Goal: Information Seeking & Learning: Learn about a topic

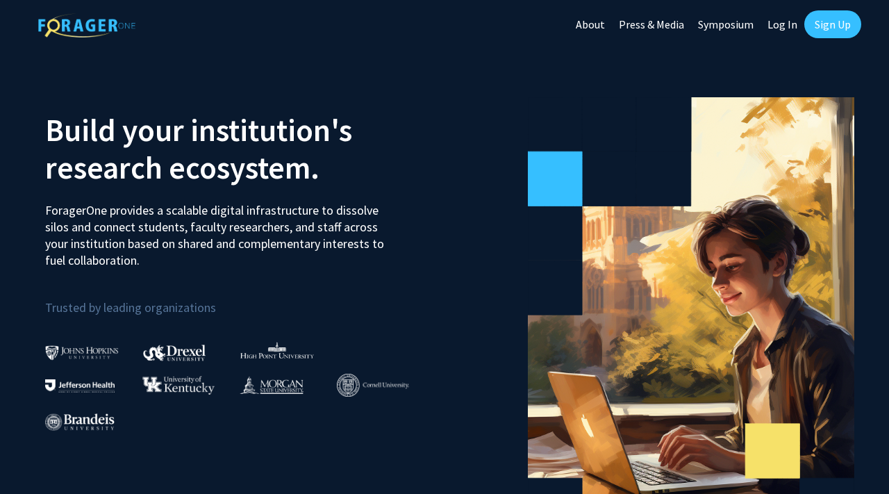
click at [774, 24] on link "Log In" at bounding box center [782, 24] width 44 height 49
select select
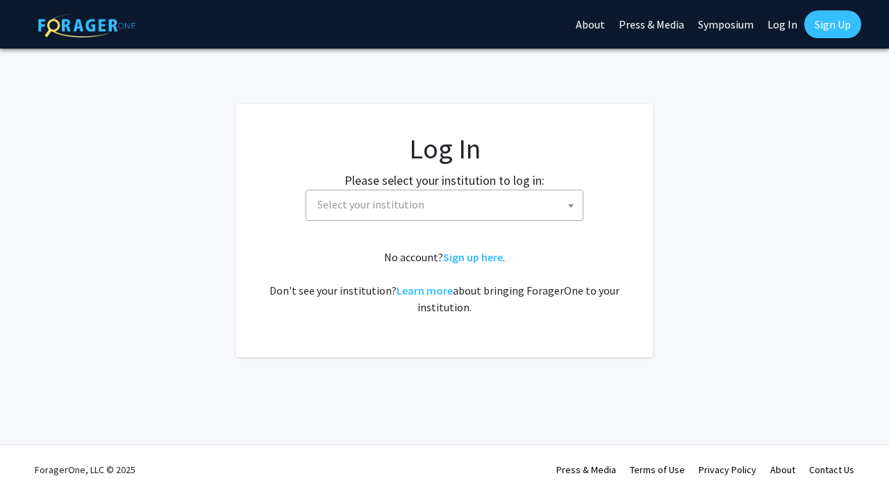
click at [471, 202] on span "Select your institution" at bounding box center [447, 204] width 271 height 28
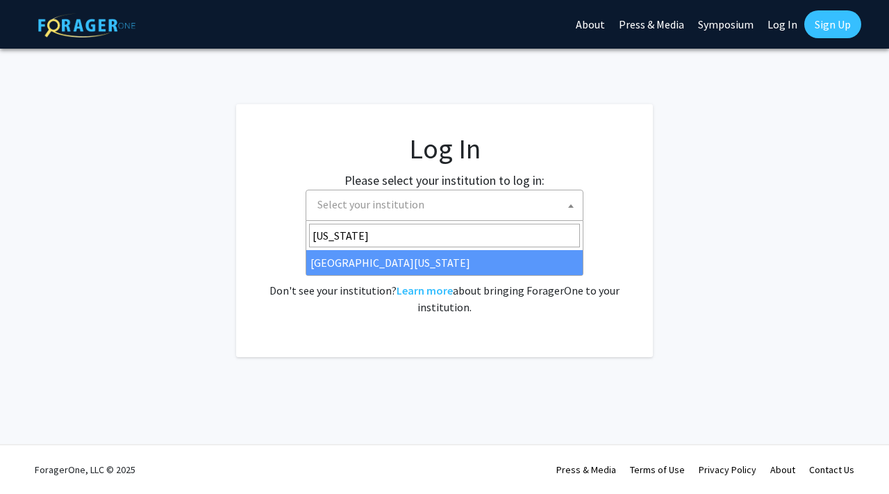
type input "maryland"
select select "31"
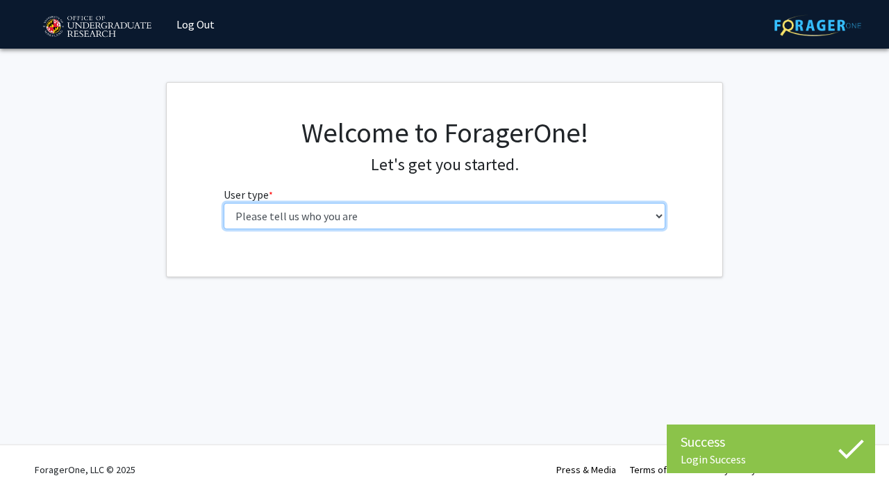
click at [340, 221] on select "Please tell us who you are Undergraduate Student Master's Student Doctoral Cand…" at bounding box center [445, 216] width 442 height 26
select select "1: undergrad"
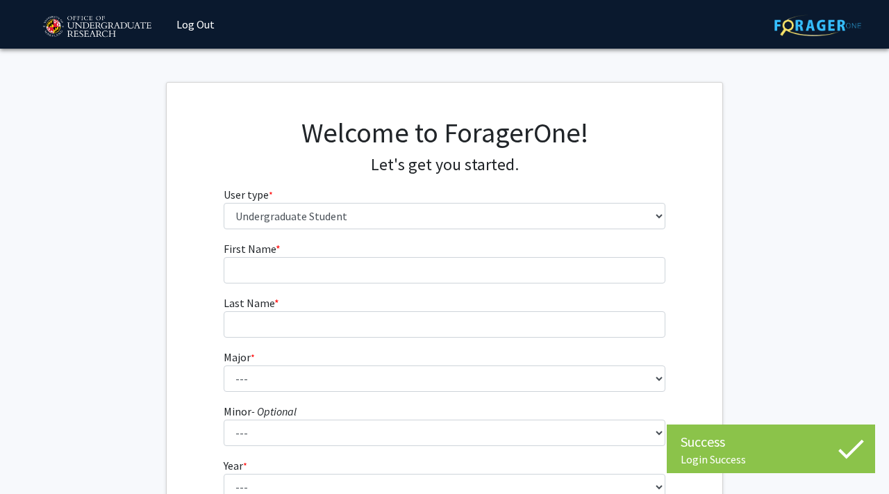
click at [365, 348] on form "First Name * required Last Name * required Major * required --- Minor - Optiona…" at bounding box center [445, 409] width 442 height 339
click at [351, 245] on fg-input "First Name * required" at bounding box center [445, 261] width 442 height 43
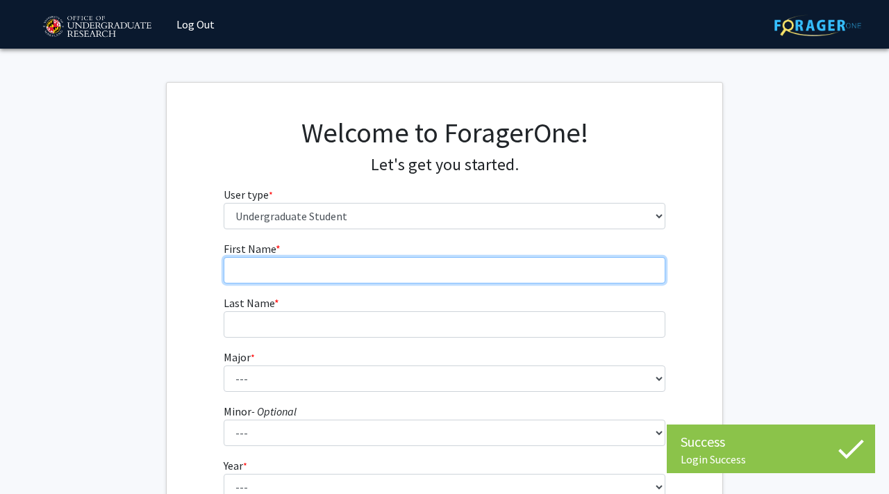
click at [344, 267] on input "First Name * required" at bounding box center [445, 270] width 442 height 26
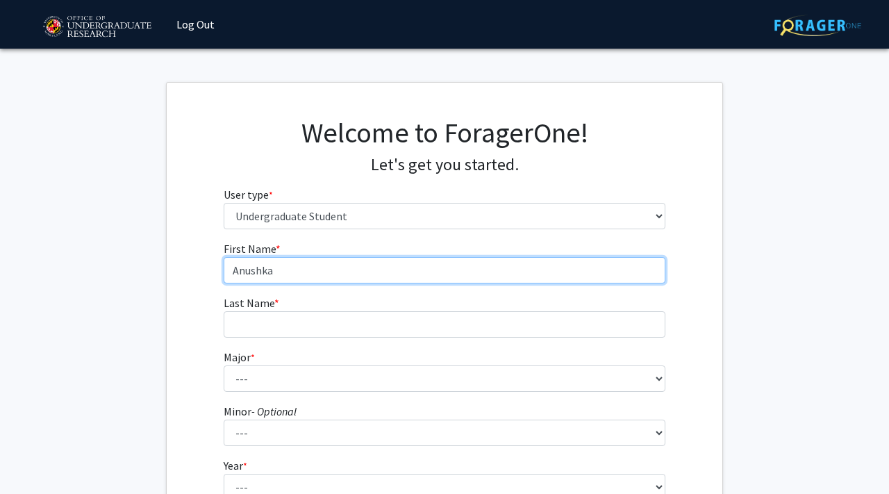
type input "Anushka"
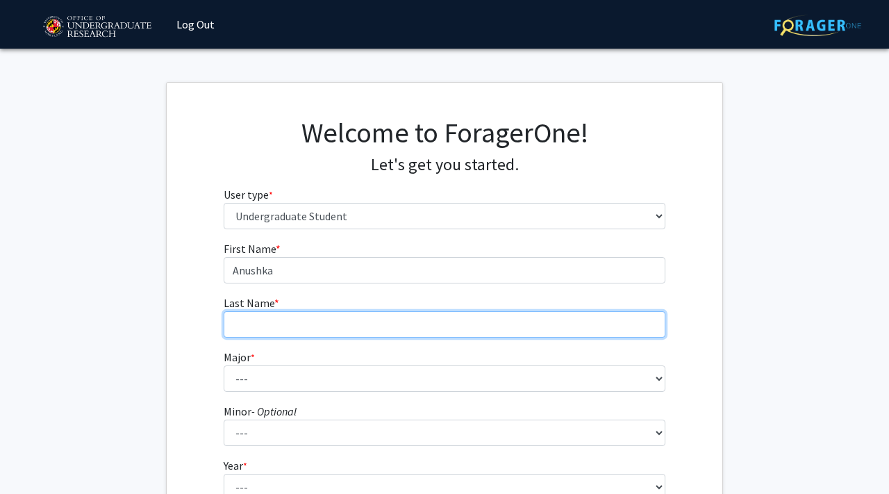
click at [327, 312] on input "Last Name * required" at bounding box center [445, 324] width 442 height 26
type input "Sharma"
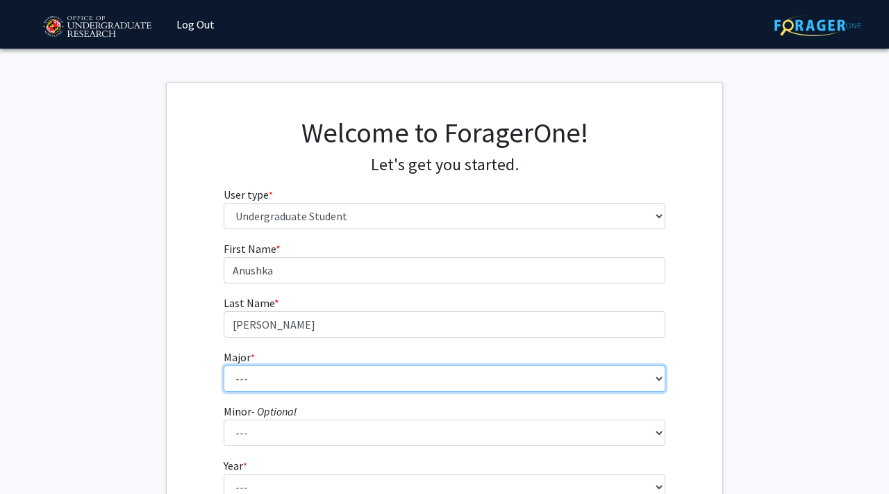
click at [268, 369] on select "--- Accounting Aerospace Engineering African American and Africana Studies Agri…" at bounding box center [445, 378] width 442 height 26
select select "74: 2375"
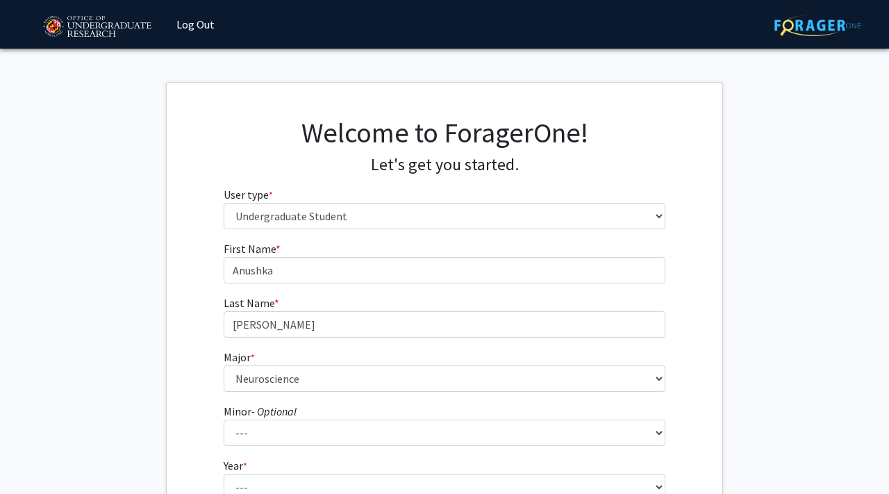
click at [199, 381] on div "First Name * required Anushka Last Name * required Sharma Major * required --- …" at bounding box center [445, 416] width 556 height 353
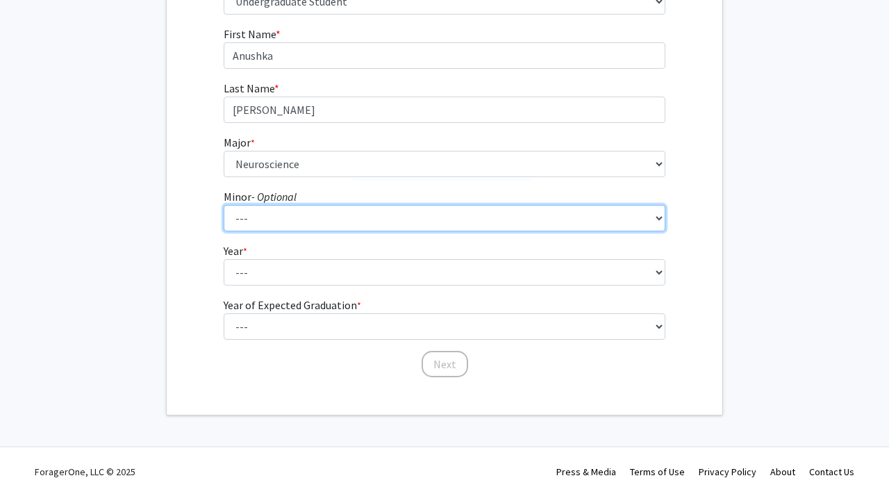
click at [281, 213] on select "--- Actuarial Mathematics Advanced Cybersecurity Experience for Students Africa…" at bounding box center [445, 218] width 442 height 26
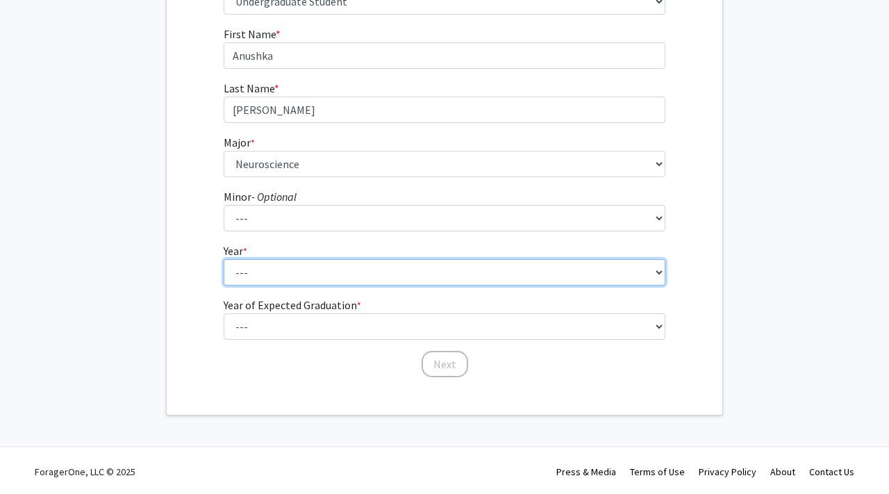
click at [268, 272] on select "--- First-year Sophomore Junior Senior Postbaccalaureate Certificate" at bounding box center [445, 272] width 442 height 26
select select "2: sophomore"
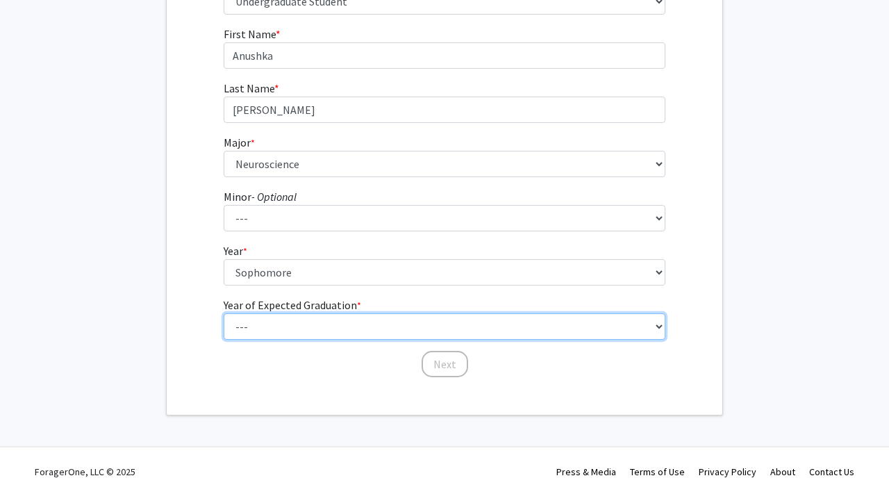
click at [272, 332] on select "--- 2025 2026 2027 2028 2029 2030 2031 2032 2033 2034" at bounding box center [445, 326] width 442 height 26
select select "4: 2028"
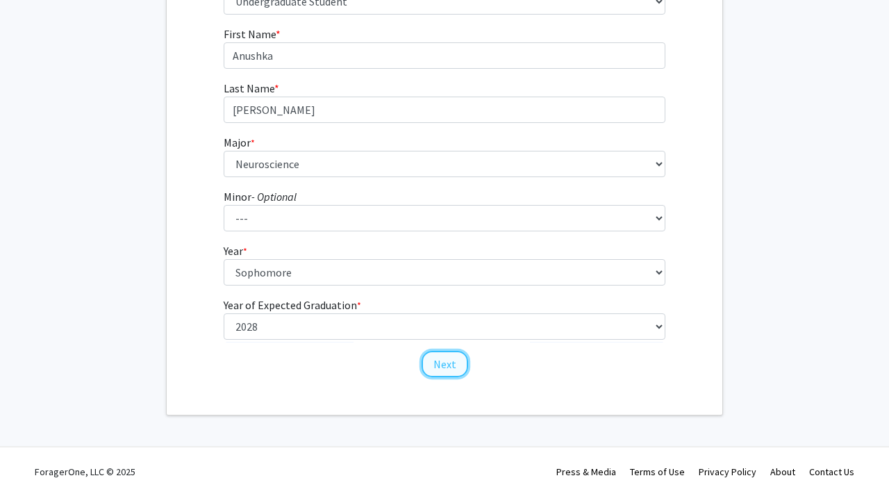
click at [449, 362] on button "Next" at bounding box center [444, 364] width 47 height 26
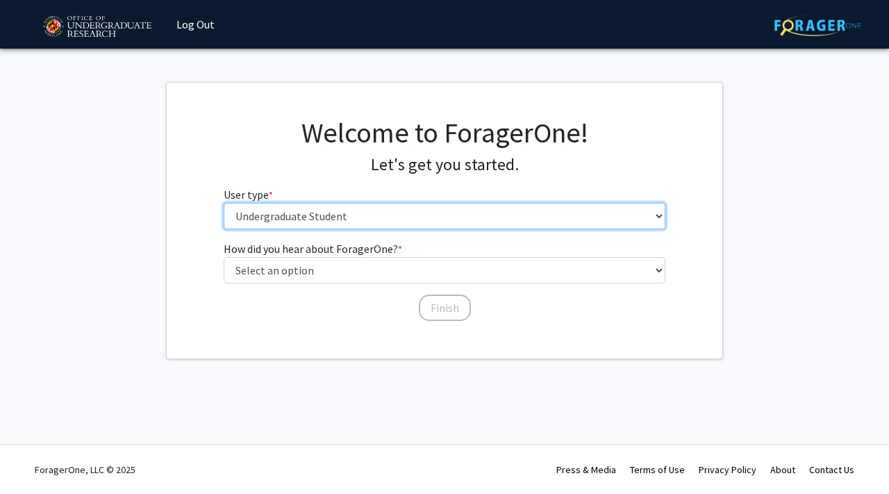
click at [307, 217] on select "Please tell us who you are Undergraduate Student Master's Student Doctoral Cand…" at bounding box center [445, 216] width 442 height 26
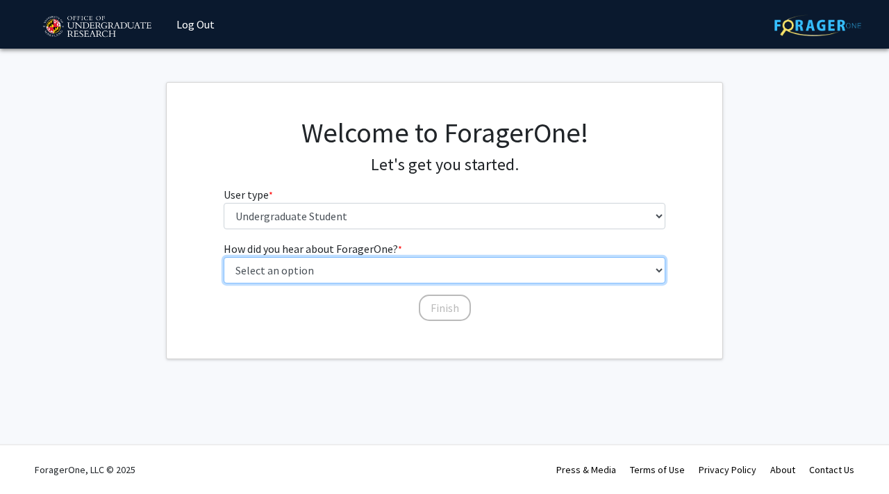
click at [299, 266] on select "Select an option Peer/student recommendation Faculty/staff recommendation Unive…" at bounding box center [445, 270] width 442 height 26
select select "2: faculty_recommendation"
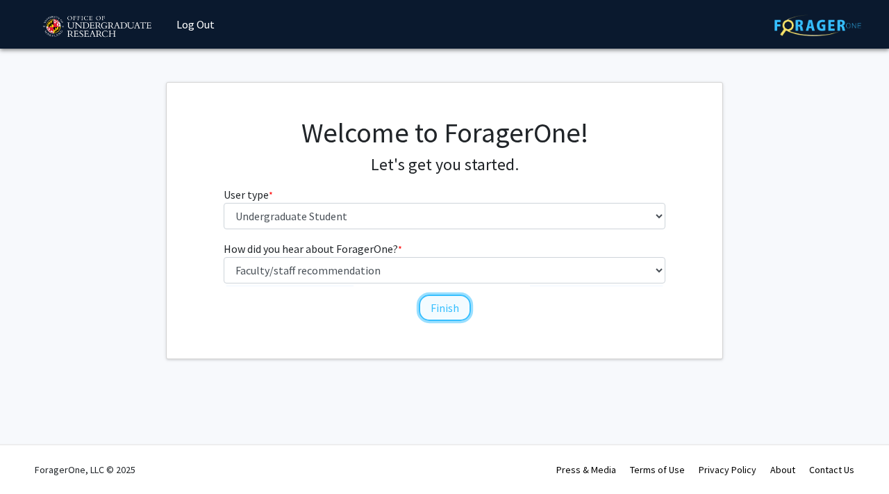
click at [456, 300] on button "Finish" at bounding box center [445, 307] width 52 height 26
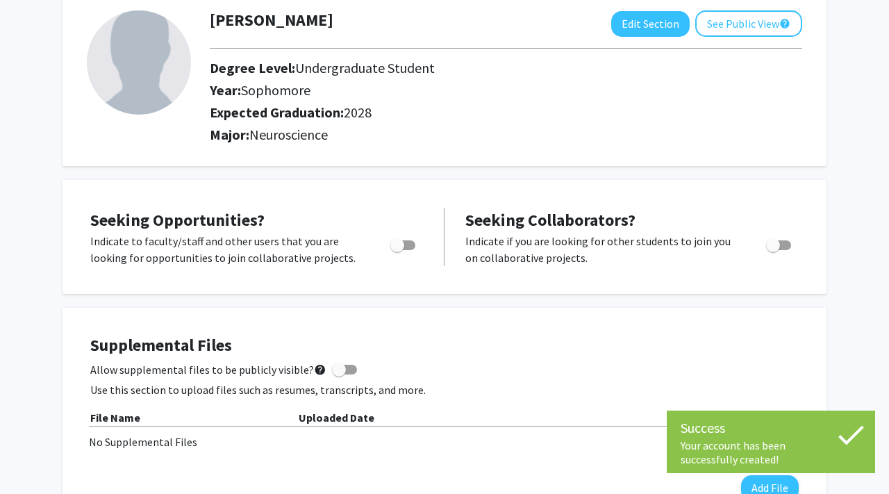
scroll to position [94, 0]
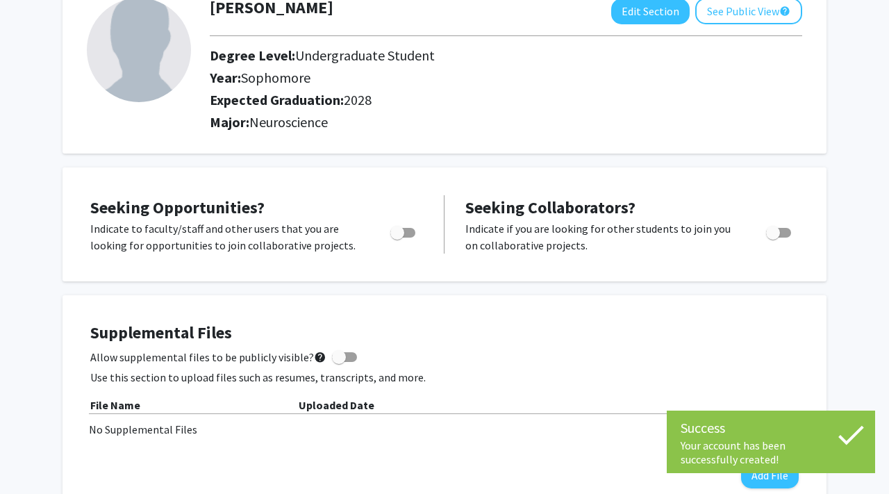
click at [400, 228] on span "Toggle" at bounding box center [397, 233] width 14 height 14
click at [397, 237] on input "Are you actively seeking opportunities?" at bounding box center [396, 237] width 1 height 1
checkbox input "true"
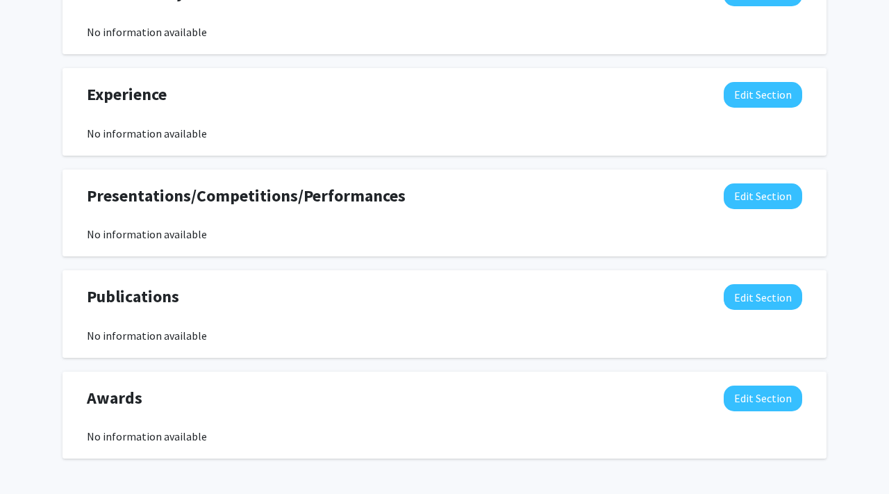
scroll to position [0, 0]
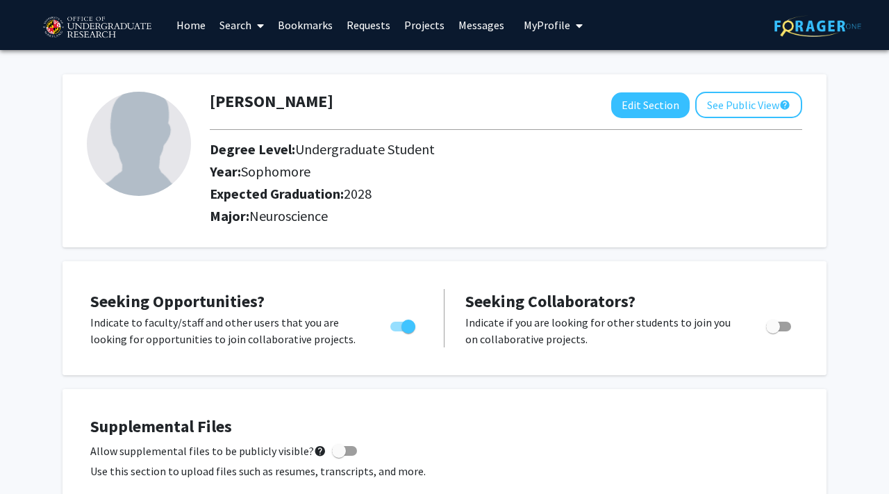
click at [262, 26] on icon at bounding box center [260, 25] width 7 height 11
click at [269, 60] on span "Faculty/Staff" at bounding box center [263, 64] width 102 height 28
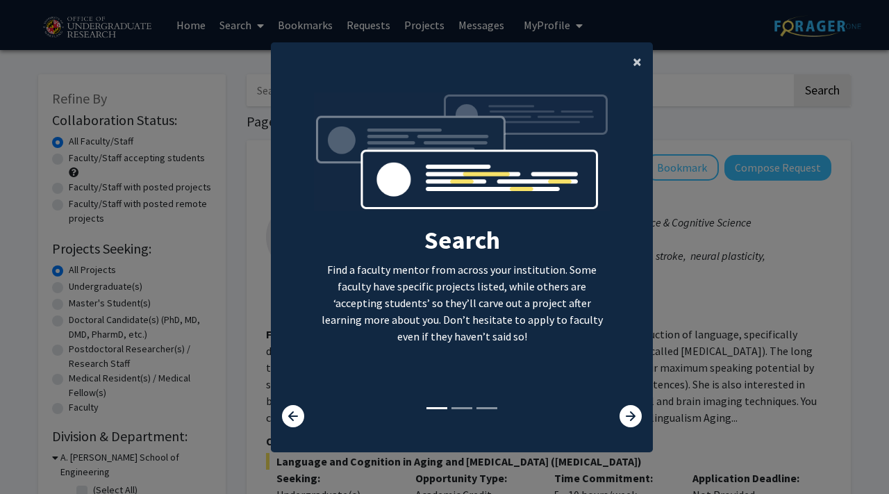
click at [640, 69] on span "×" at bounding box center [637, 62] width 9 height 22
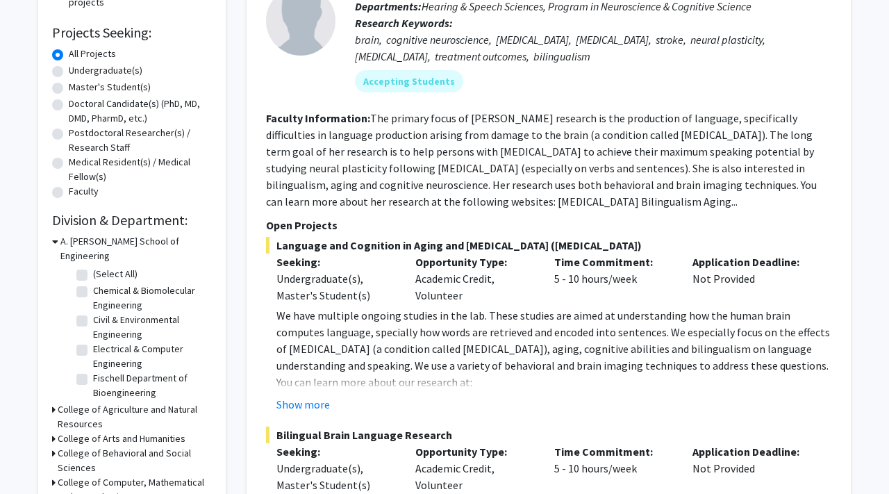
scroll to position [224, 0]
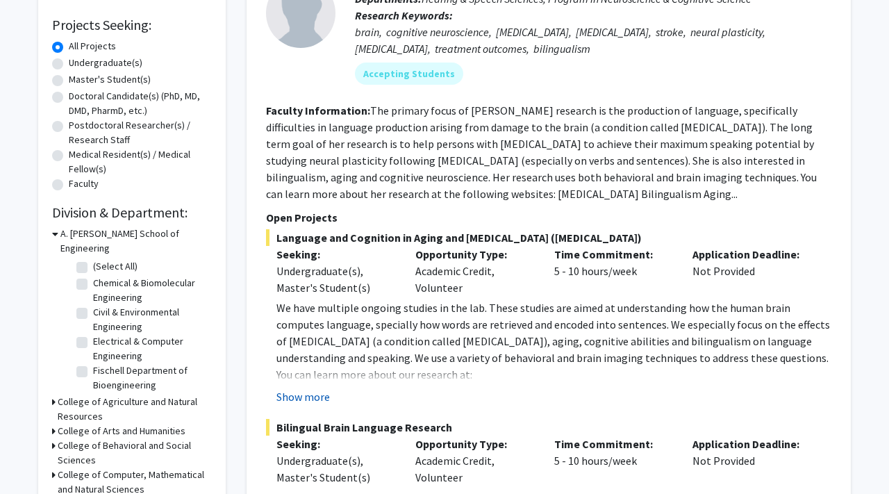
click at [320, 396] on button "Show more" at bounding box center [302, 396] width 53 height 17
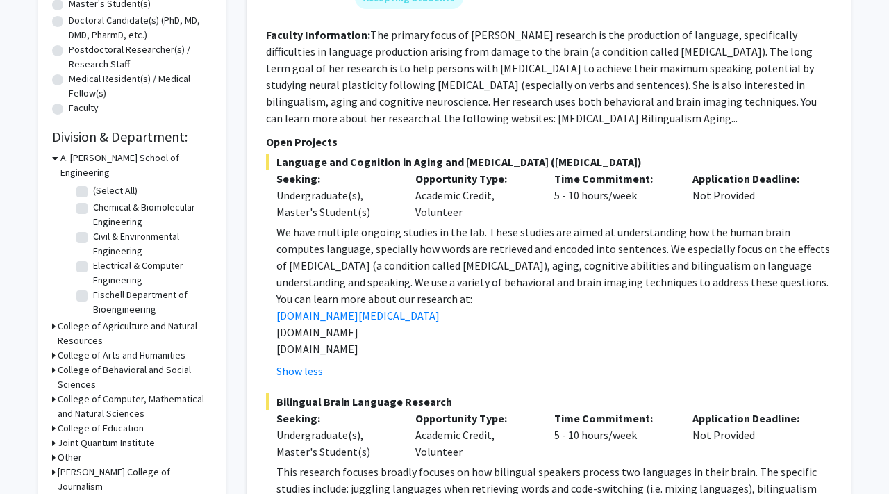
scroll to position [408, 0]
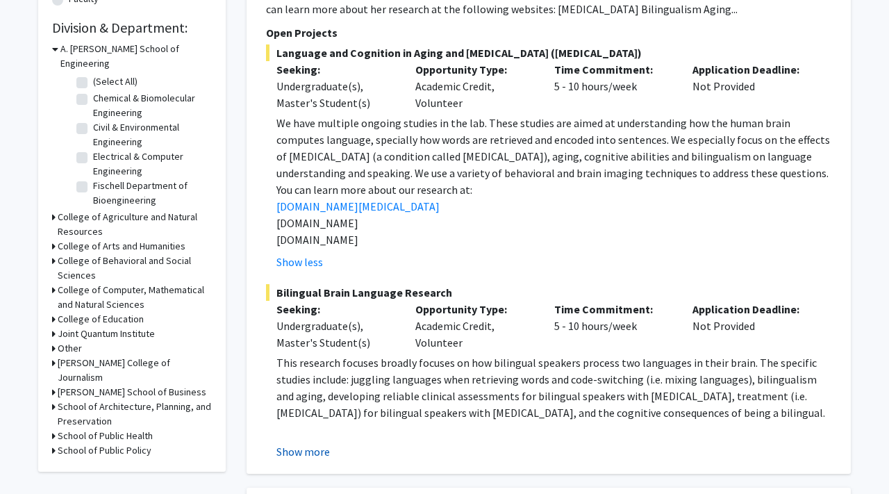
click at [303, 453] on button "Show more" at bounding box center [302, 451] width 53 height 17
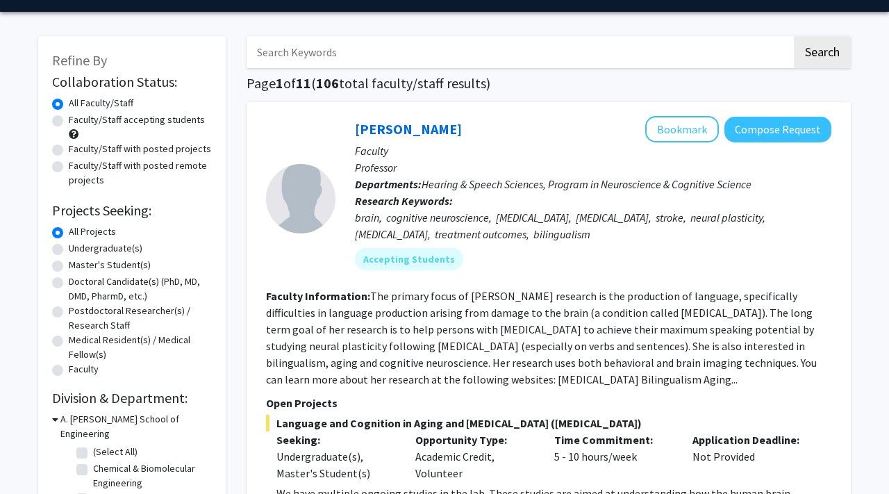
scroll to position [0, 0]
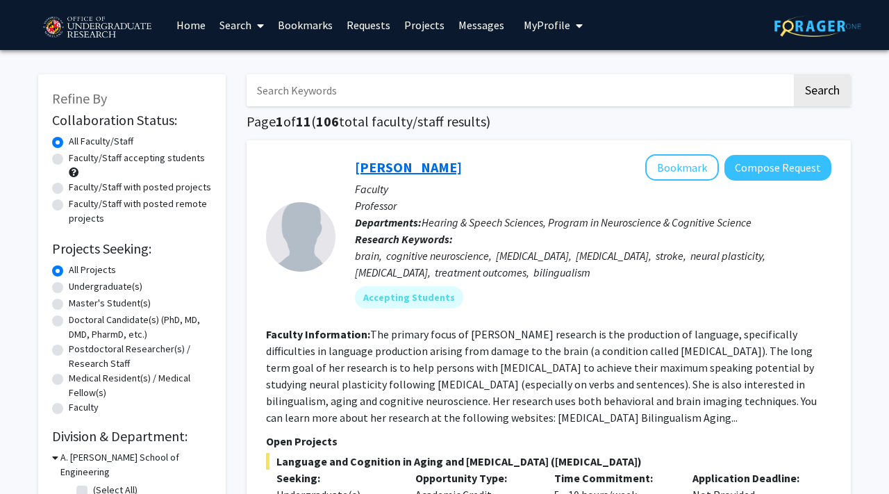
click at [448, 169] on link "[PERSON_NAME]" at bounding box center [408, 166] width 107 height 17
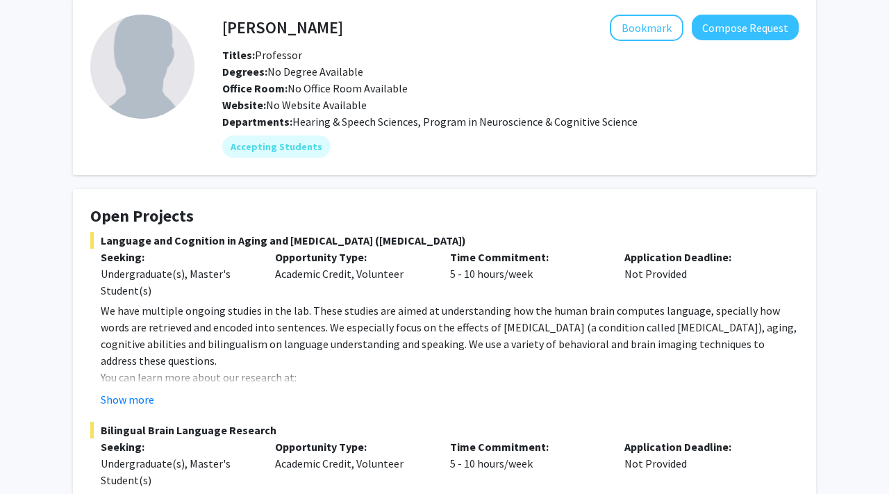
scroll to position [68, 0]
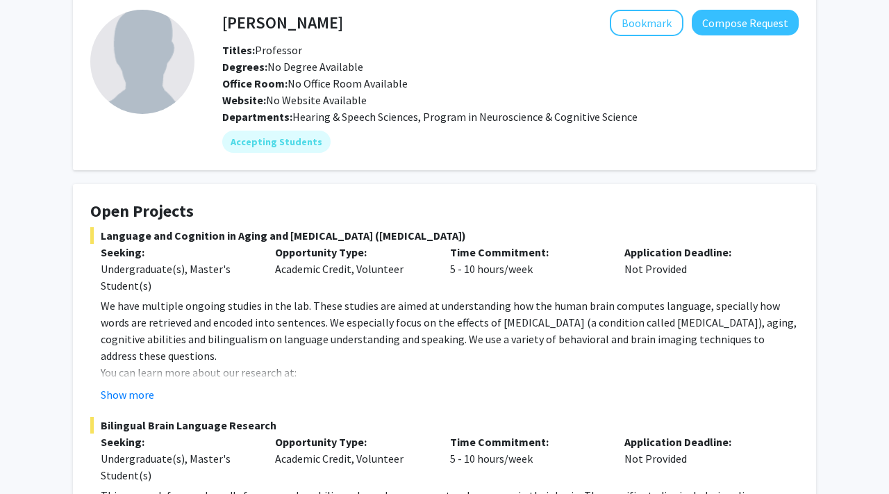
click at [342, 328] on p "We have multiple ongoing studies in the lab. These studies are aimed at underst…" at bounding box center [450, 330] width 698 height 67
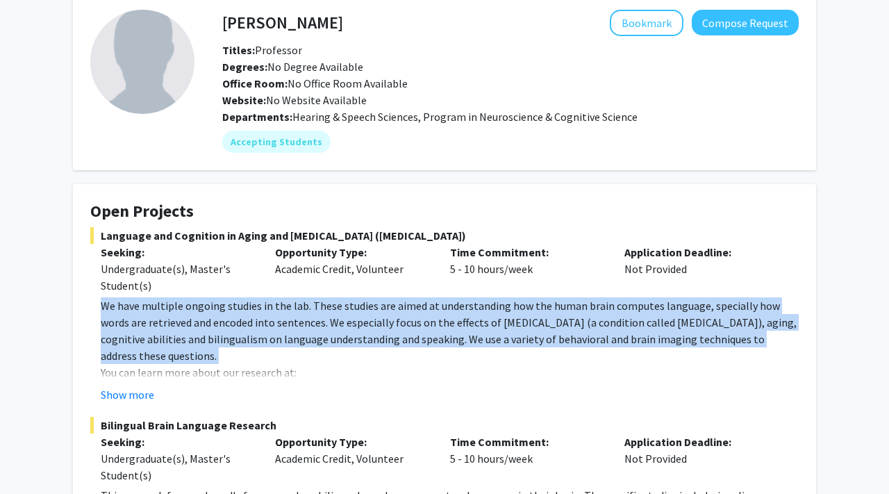
click at [342, 328] on p "We have multiple ongoing studies in the lab. These studies are aimed at underst…" at bounding box center [450, 330] width 698 height 67
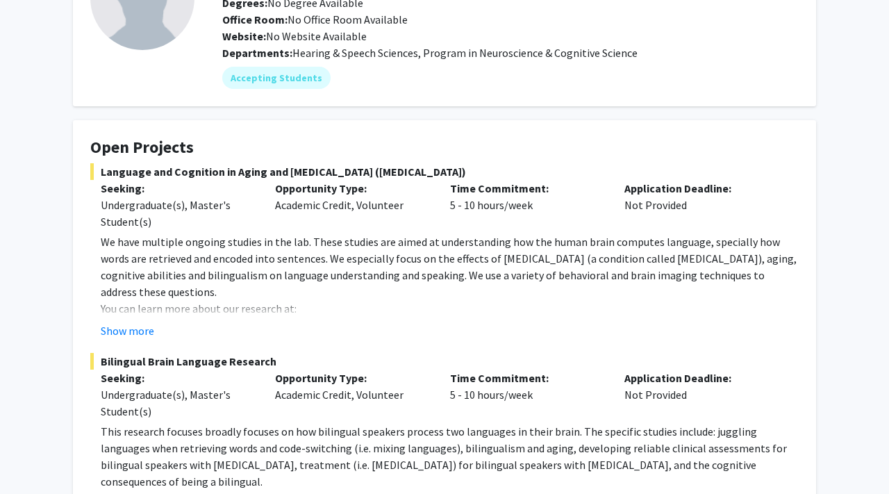
scroll to position [136, 0]
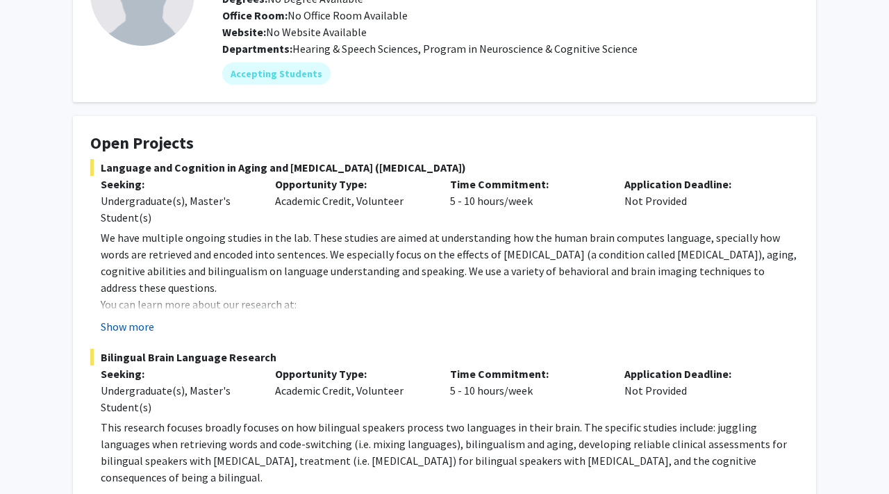
click at [144, 328] on button "Show more" at bounding box center [127, 326] width 53 height 17
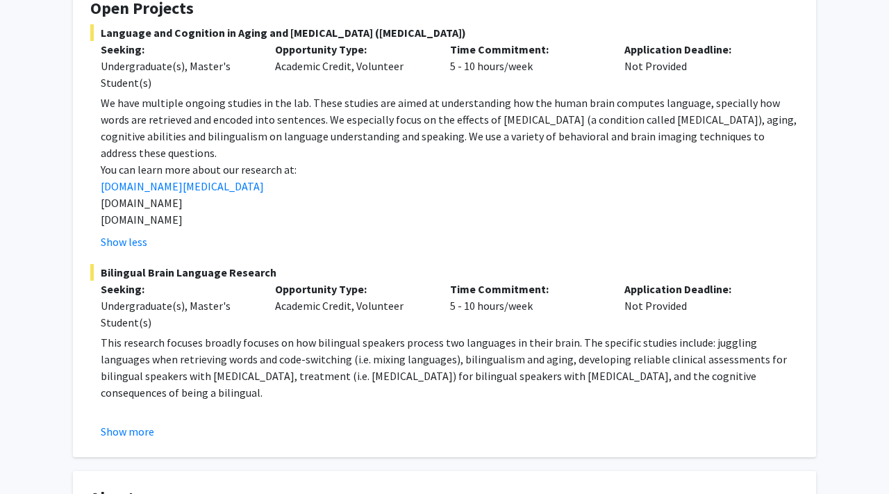
scroll to position [274, 0]
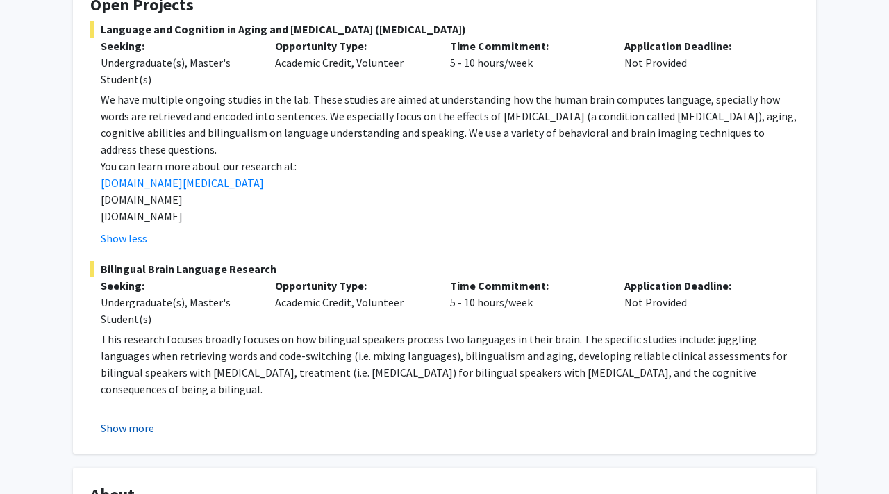
click at [141, 419] on button "Show more" at bounding box center [127, 427] width 53 height 17
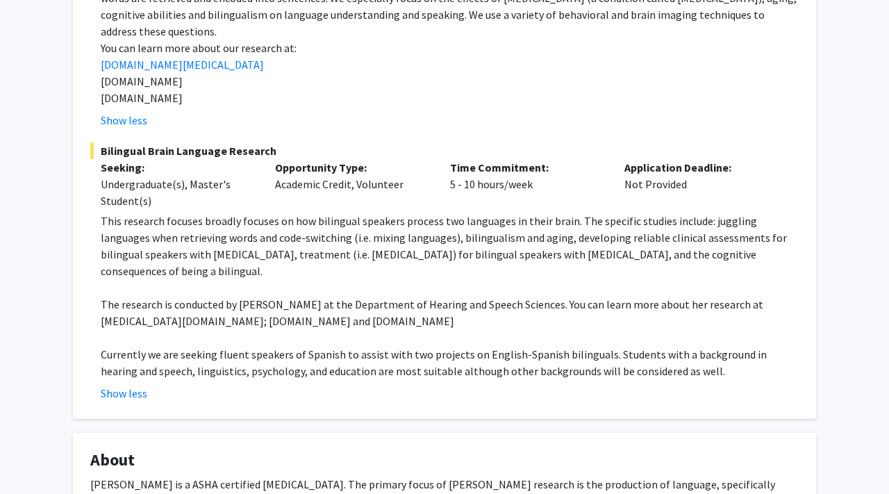
scroll to position [394, 0]
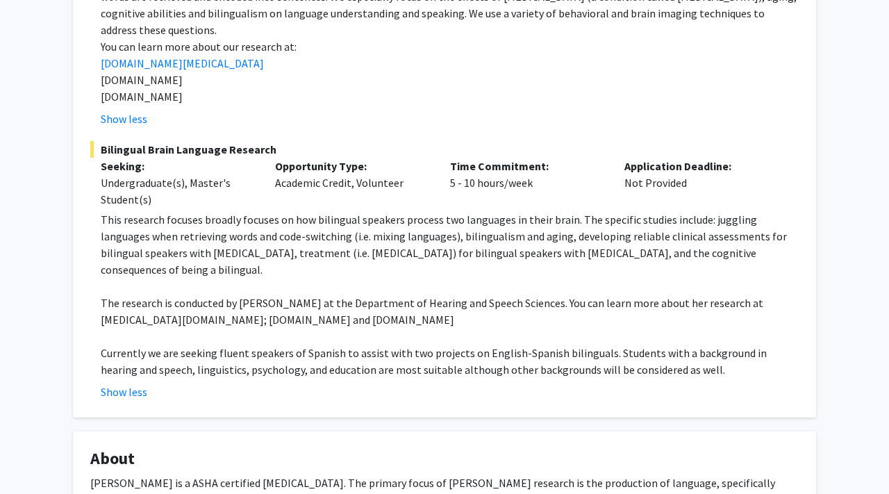
click at [190, 344] on p "Currently we are seeking fluent speakers of Spanish to assist with two projects…" at bounding box center [450, 360] width 698 height 33
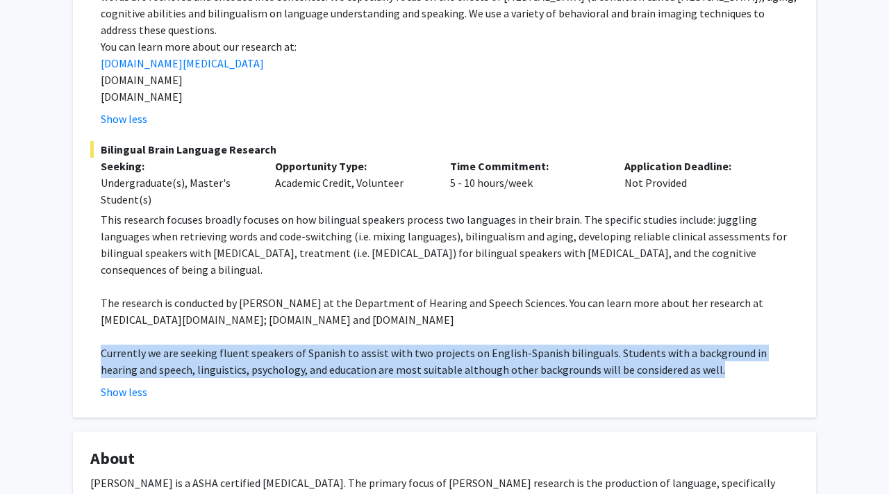
click at [190, 344] on p "Currently we are seeking fluent speakers of Spanish to assist with two projects…" at bounding box center [450, 360] width 698 height 33
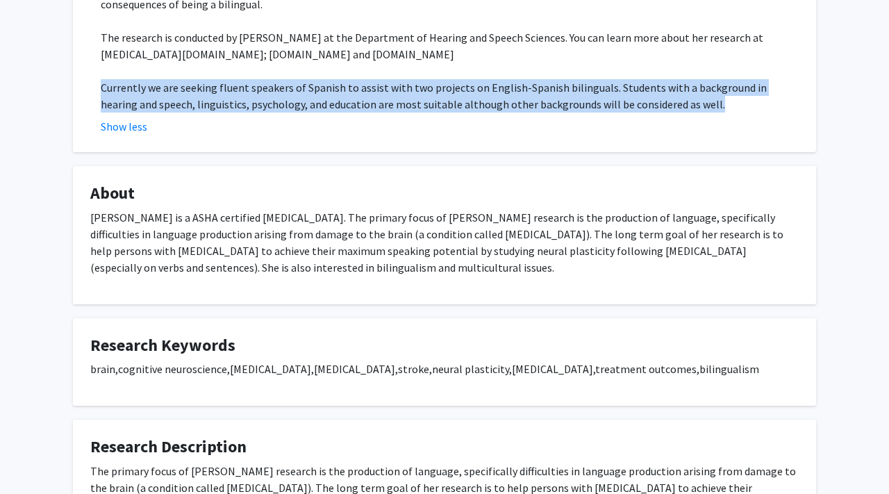
scroll to position [690, 0]
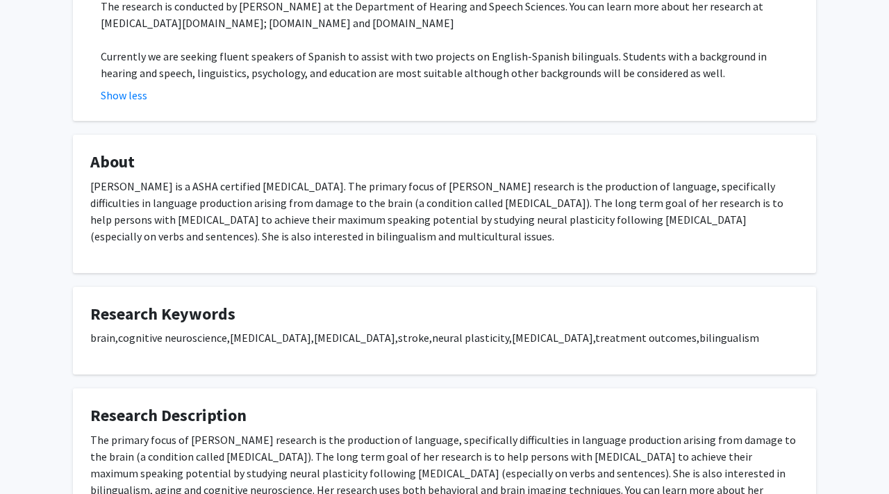
click at [247, 178] on p "Dr. Yasmeen Faroqi-Shah is a ASHA certified speech-language pathologist. The pr…" at bounding box center [444, 211] width 708 height 67
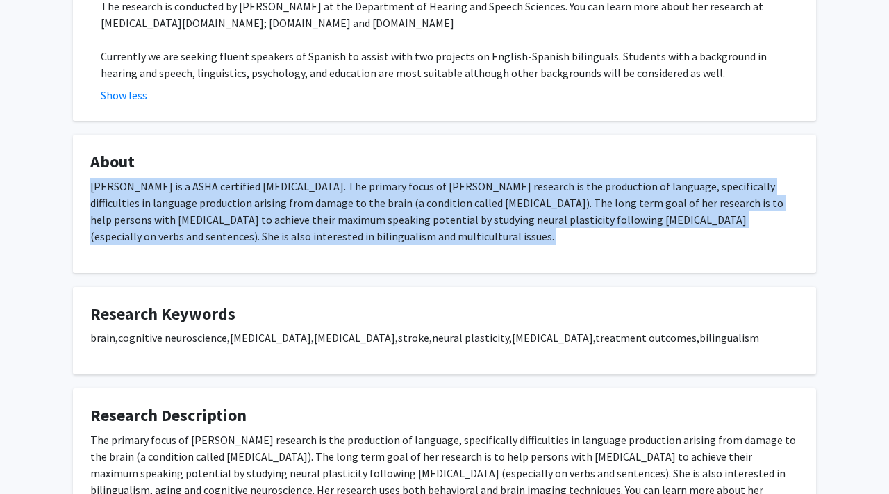
click at [247, 178] on p "Dr. Yasmeen Faroqi-Shah is a ASHA certified speech-language pathologist. The pr…" at bounding box center [444, 211] width 708 height 67
click at [248, 178] on p "Dr. Yasmeen Faroqi-Shah is a ASHA certified speech-language pathologist. The pr…" at bounding box center [444, 211] width 708 height 67
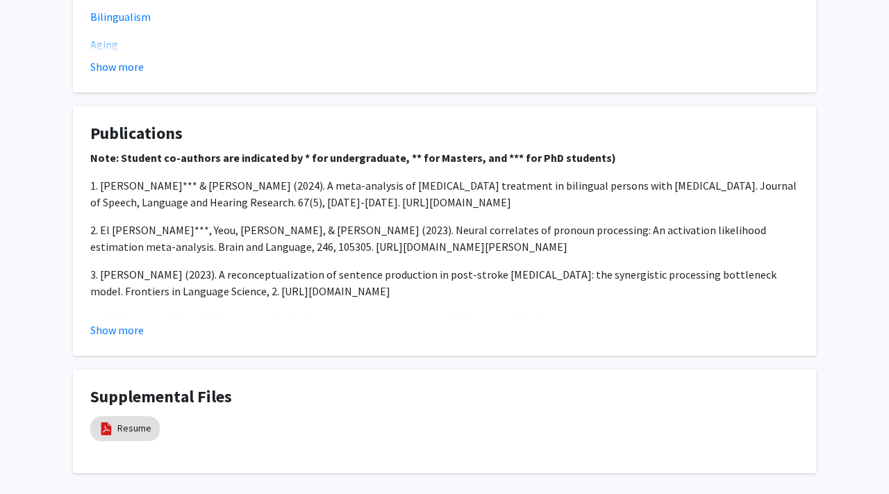
scroll to position [1268, 0]
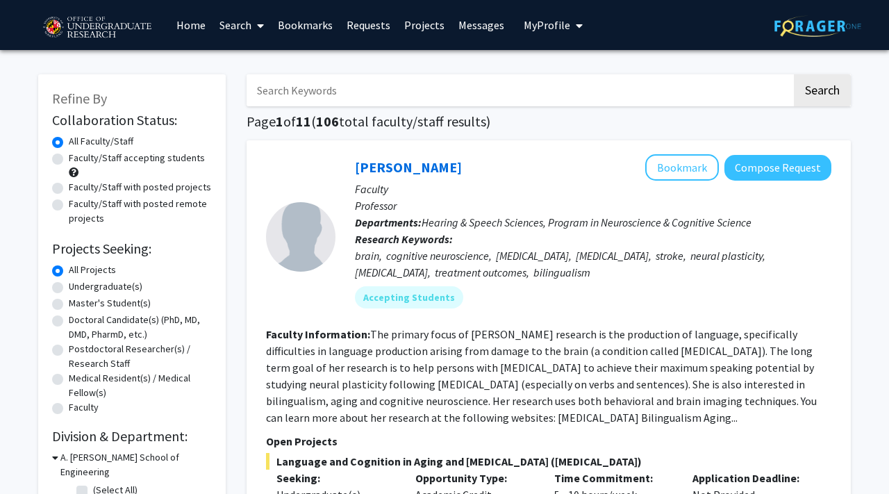
click at [187, 152] on label "Faculty/Staff accepting students" at bounding box center [137, 158] width 136 height 15
click at [78, 152] on input "Faculty/Staff accepting students" at bounding box center [73, 155] width 9 height 9
radio input "true"
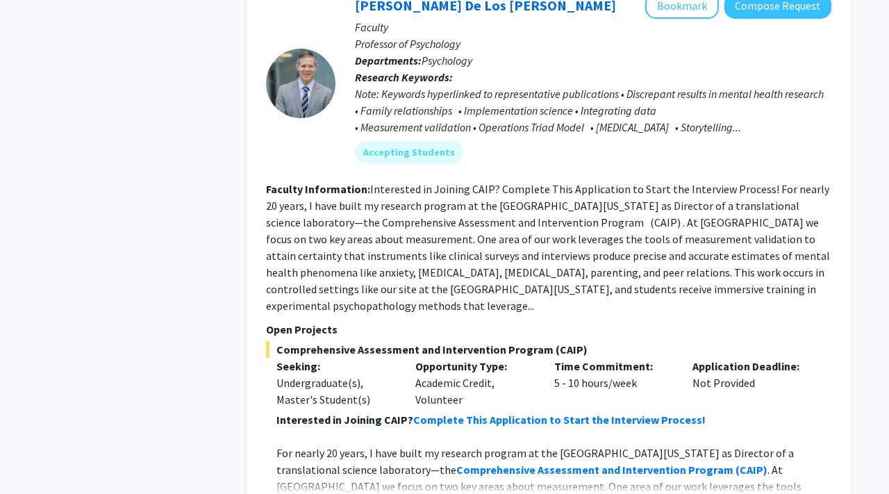
scroll to position [3396, 0]
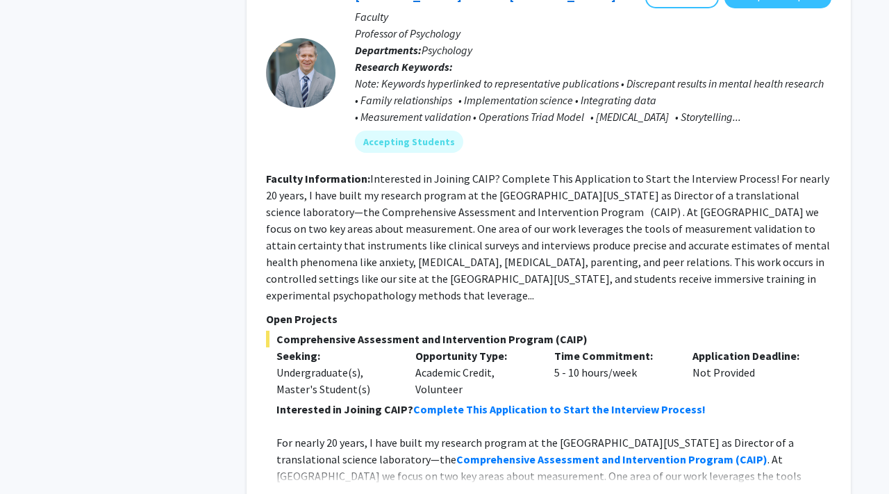
click at [316, 490] on button "Show more" at bounding box center [302, 498] width 53 height 17
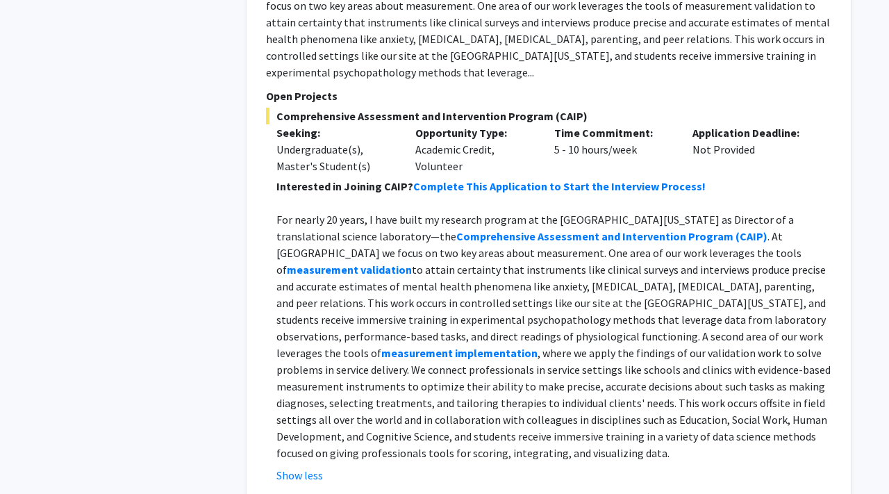
scroll to position [3634, 0]
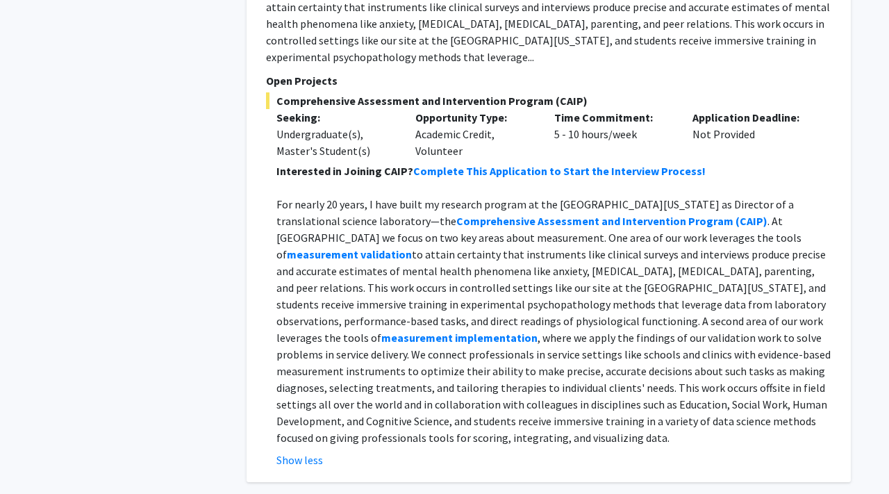
click at [333, 363] on p "For nearly 20 years, I have built my research program at the [GEOGRAPHIC_DATA][…" at bounding box center [553, 321] width 555 height 250
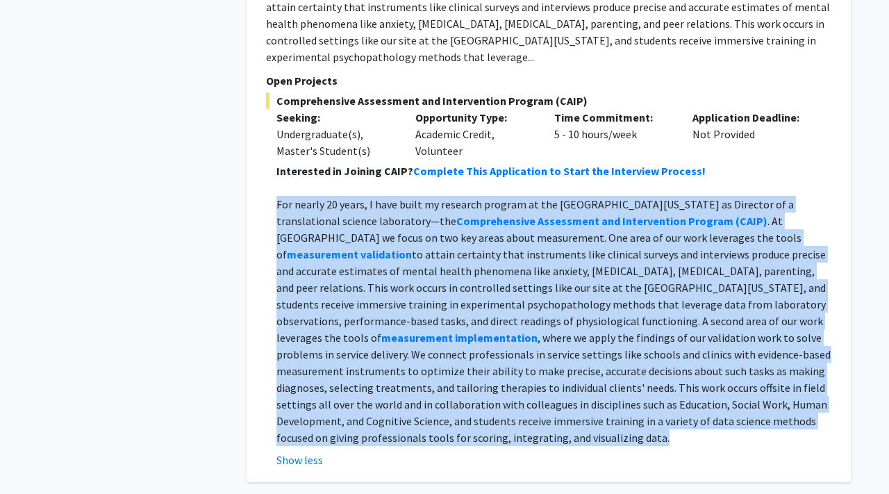
click at [333, 363] on p "For nearly 20 years, I have built my research program at the [GEOGRAPHIC_DATA][…" at bounding box center [553, 321] width 555 height 250
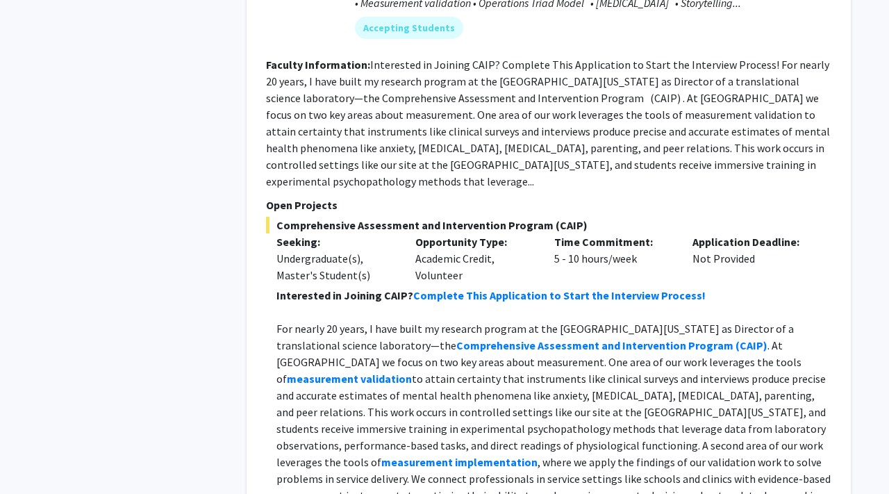
scroll to position [3462, 0]
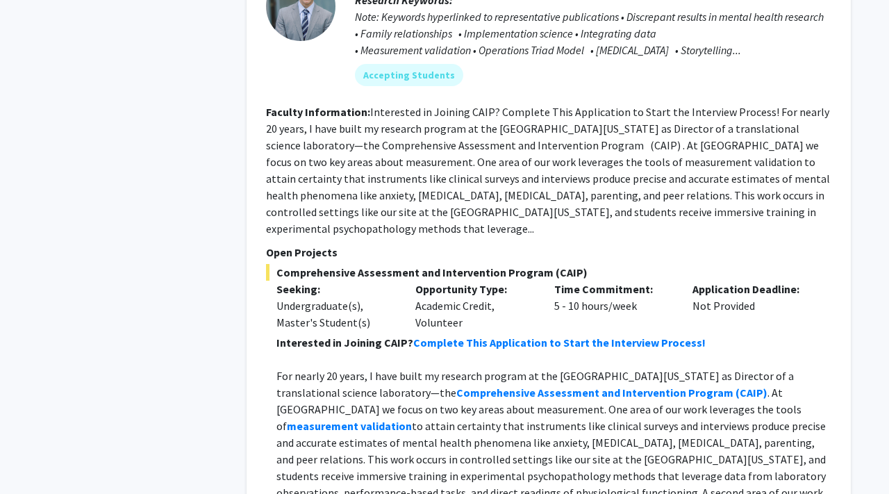
click at [397, 145] on fg-read-more "Interested in Joining CAIP? Complete This Application to Start the Interview Pr…" at bounding box center [548, 170] width 564 height 131
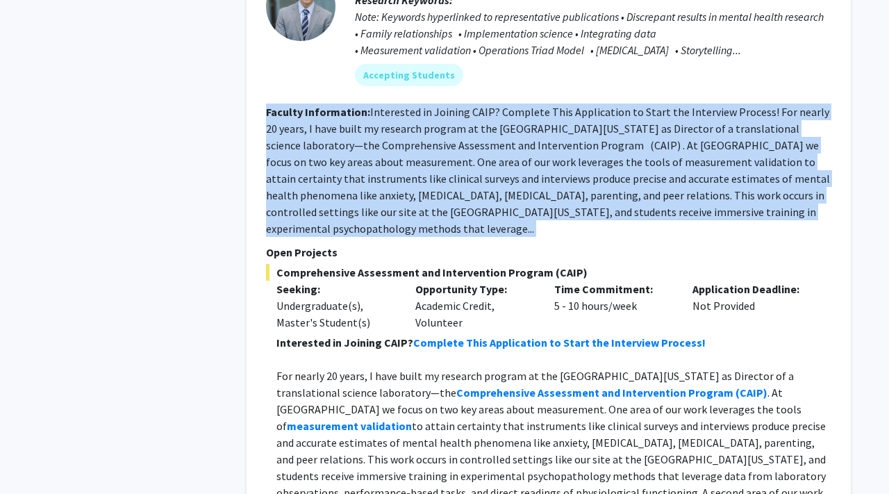
click at [397, 145] on fg-read-more "Interested in Joining CAIP? Complete This Application to Start the Interview Pr…" at bounding box center [548, 170] width 564 height 131
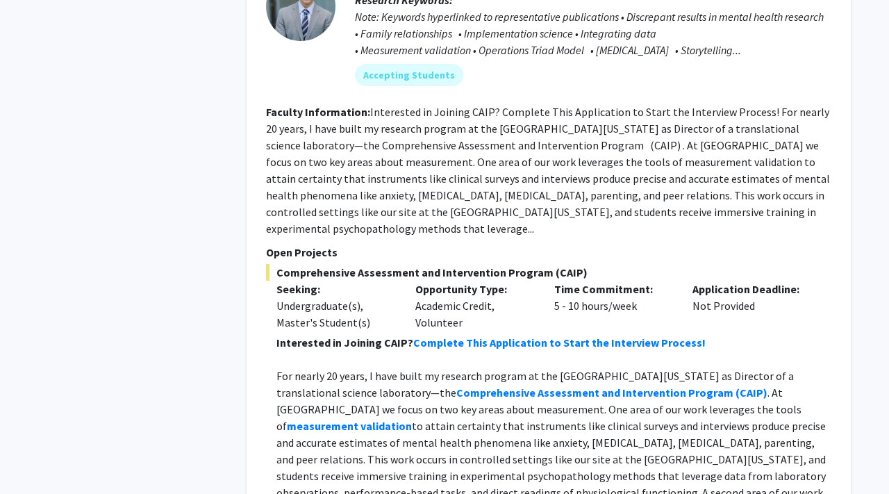
click at [399, 146] on fg-read-more "Interested in Joining CAIP? Complete This Application to Start the Interview Pr…" at bounding box center [548, 170] width 564 height 131
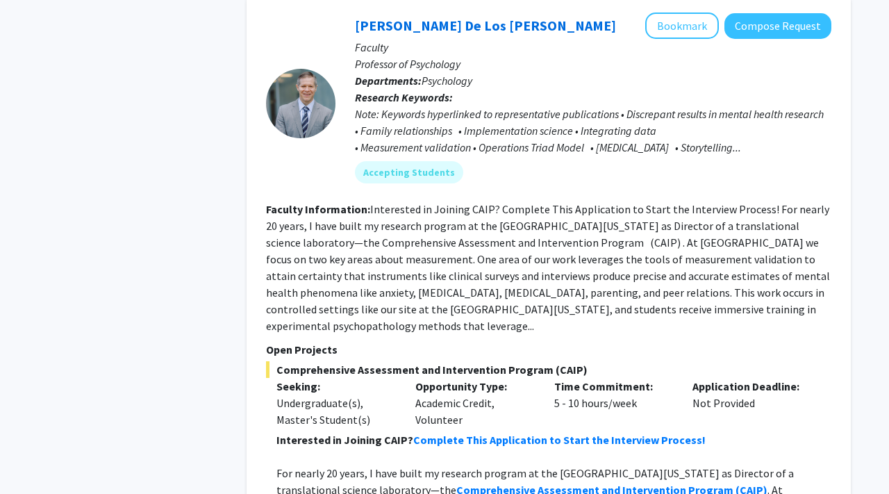
scroll to position [3255, 0]
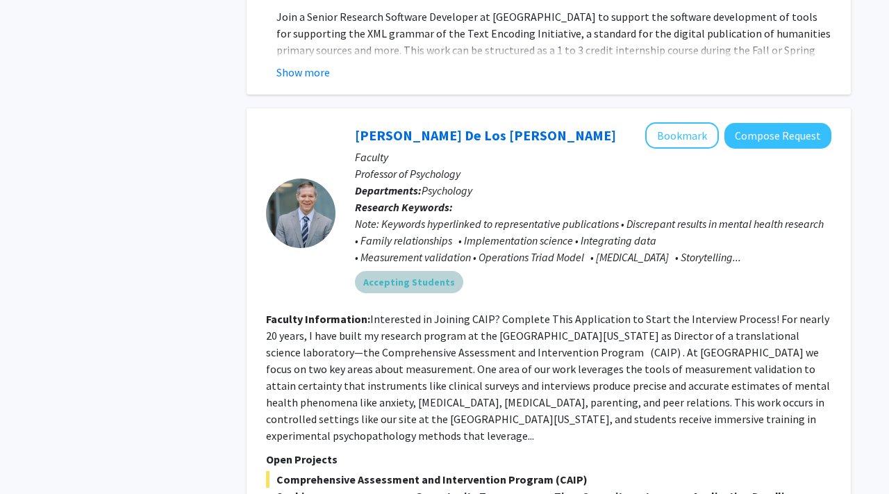
click at [428, 271] on mat-chip "Accepting Students" at bounding box center [409, 282] width 108 height 22
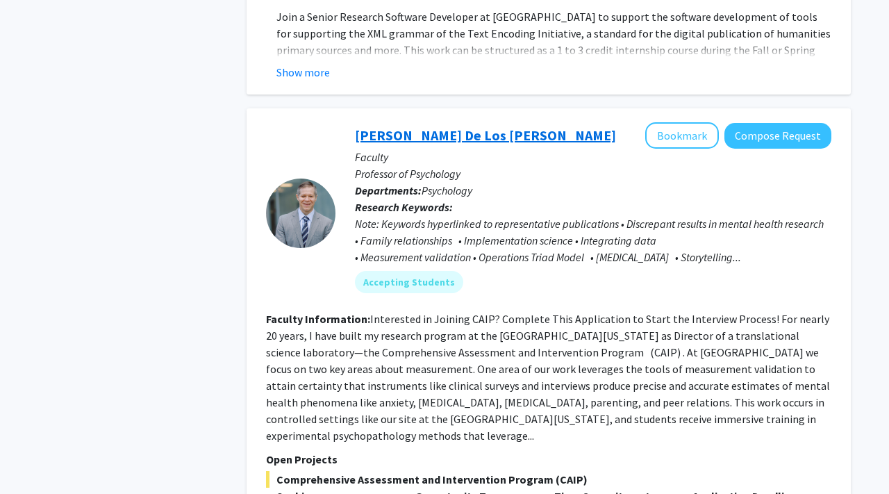
click at [406, 126] on link "[PERSON_NAME] De Los [PERSON_NAME]" at bounding box center [485, 134] width 261 height 17
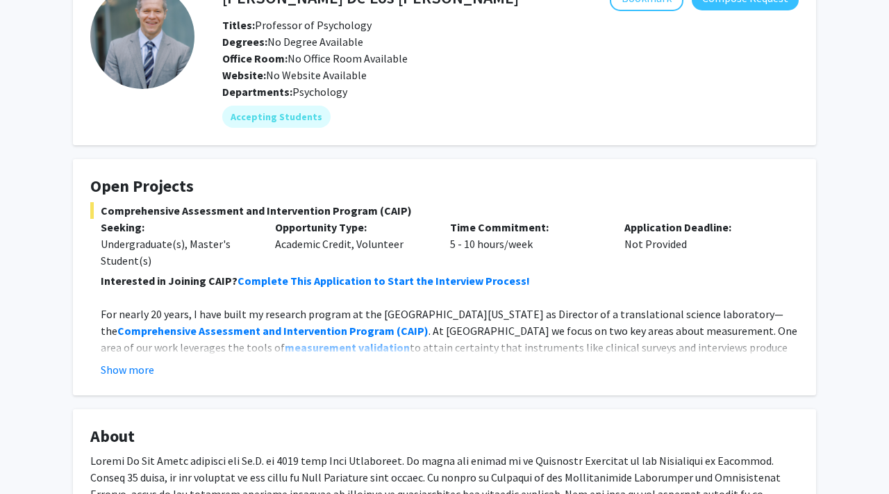
scroll to position [121, 0]
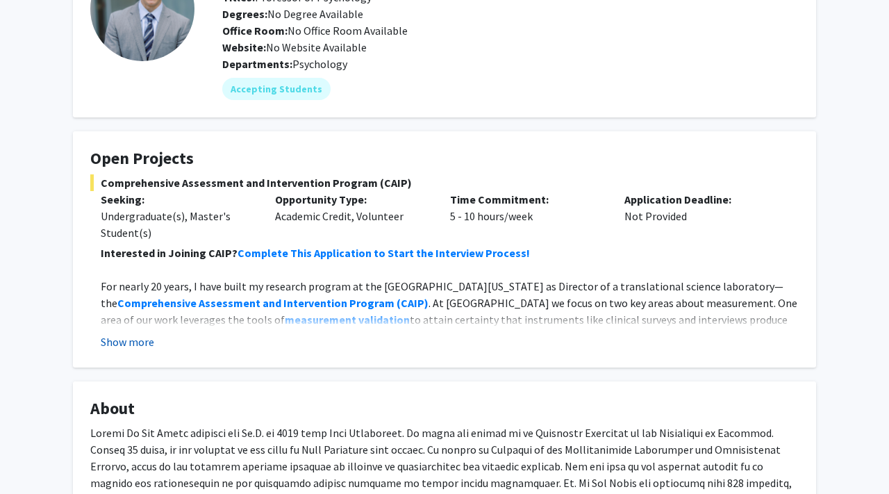
click at [129, 341] on button "Show more" at bounding box center [127, 341] width 53 height 17
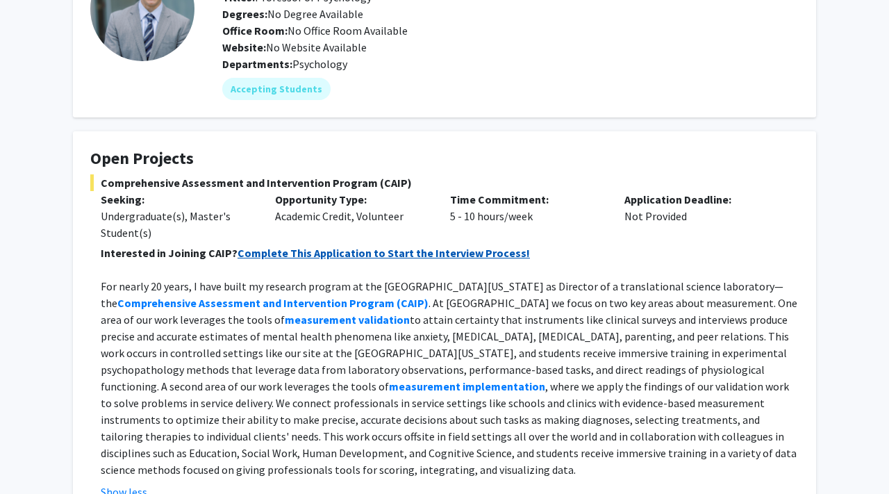
click at [378, 251] on strong "Complete This Application to Start the Interview Process!" at bounding box center [383, 253] width 292 height 14
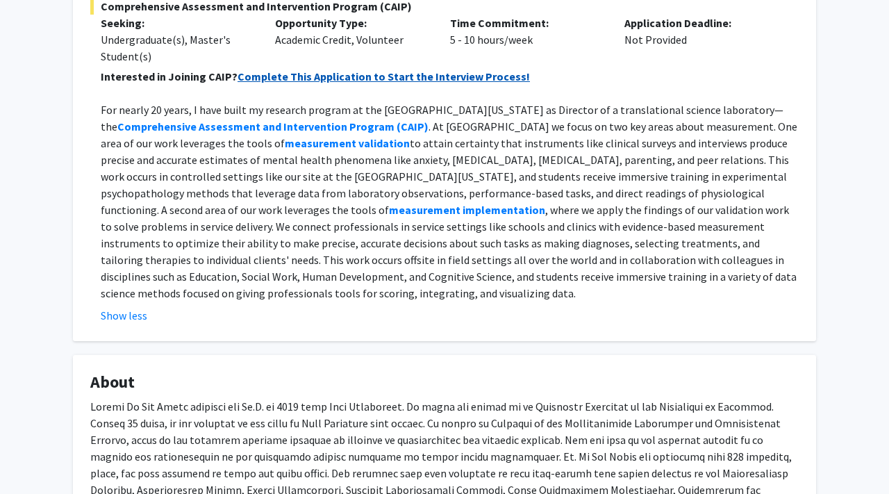
scroll to position [421, 0]
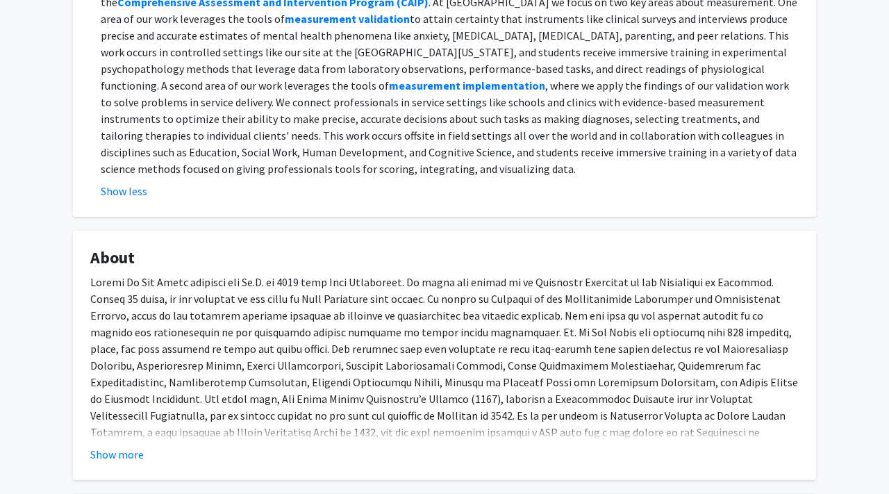
click at [392, 311] on p at bounding box center [444, 424] width 708 height 300
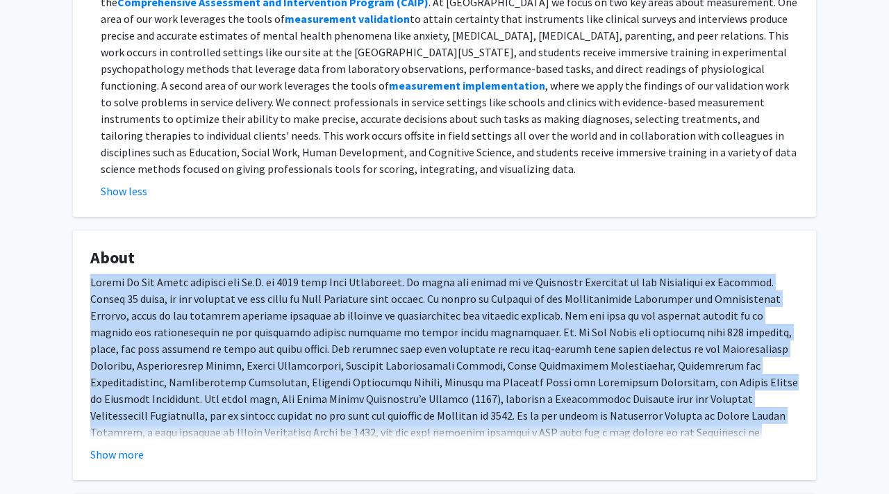
click at [392, 311] on p at bounding box center [444, 424] width 708 height 300
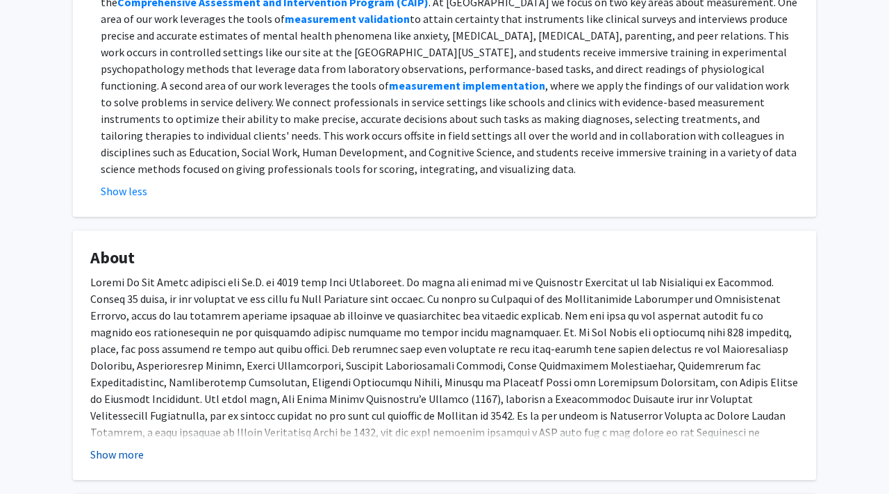
click at [131, 456] on button "Show more" at bounding box center [116, 454] width 53 height 17
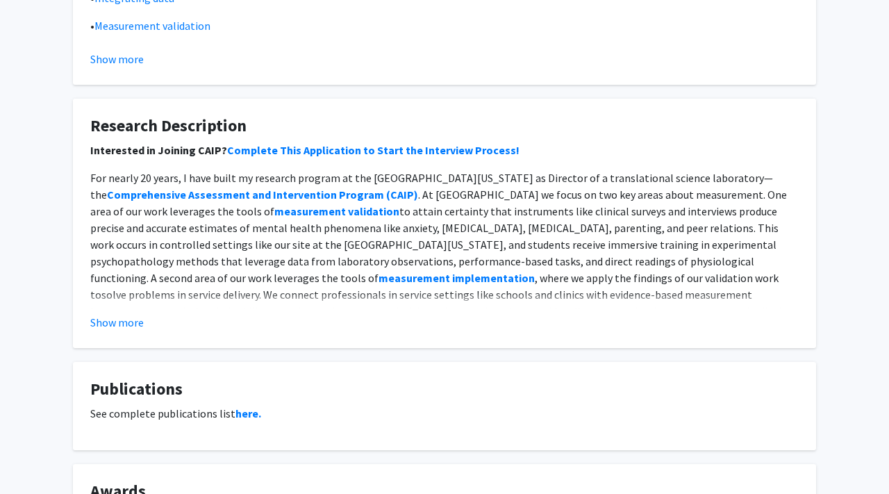
scroll to position [1225, 0]
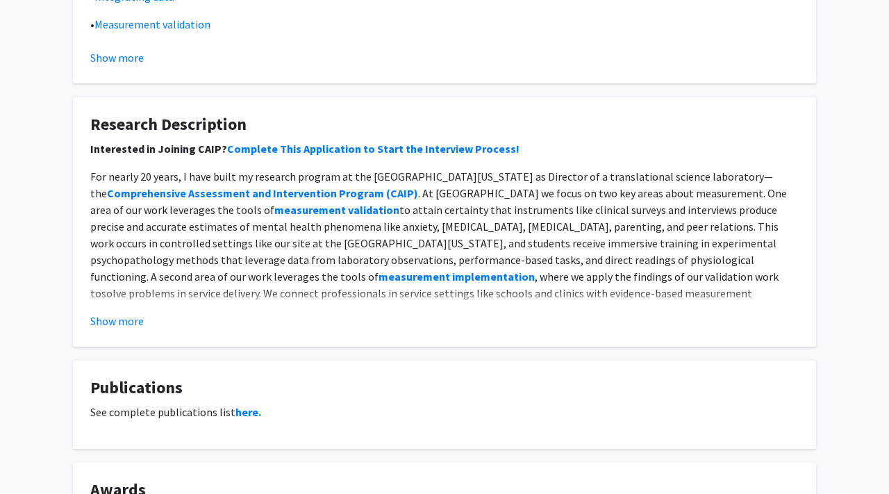
click at [121, 332] on fg-card "Research Description Interested in Joining CAIP? Complete This Application to S…" at bounding box center [444, 221] width 743 height 249
click at [373, 251] on p "For nearly 20 years, I have built my research program at the [GEOGRAPHIC_DATA][…" at bounding box center [444, 268] width 708 height 200
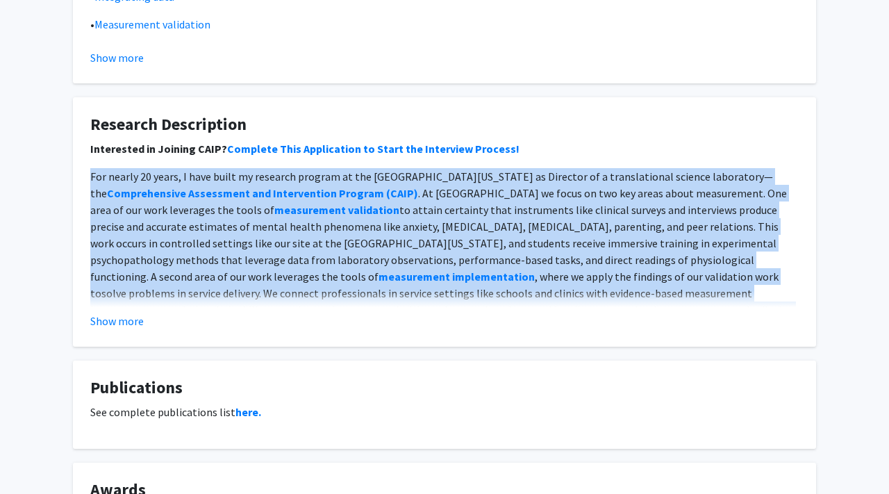
click at [373, 251] on p "For nearly 20 years, I have built my research program at the [GEOGRAPHIC_DATA][…" at bounding box center [444, 268] width 708 height 200
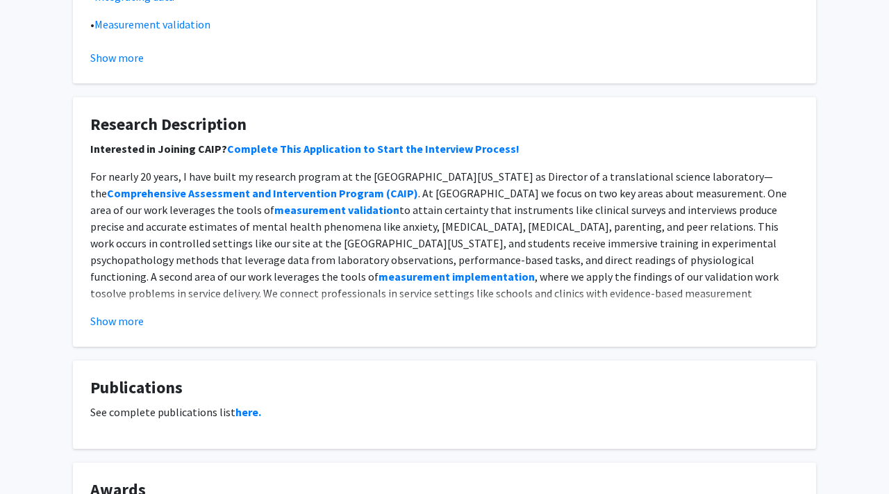
click at [147, 322] on div "Show more" at bounding box center [444, 320] width 708 height 17
click at [136, 322] on button "Show more" at bounding box center [116, 320] width 53 height 17
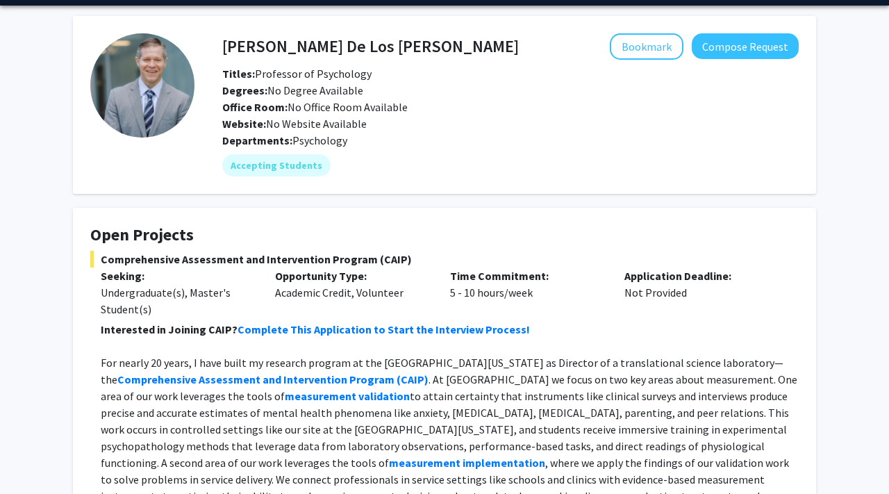
scroll to position [0, 0]
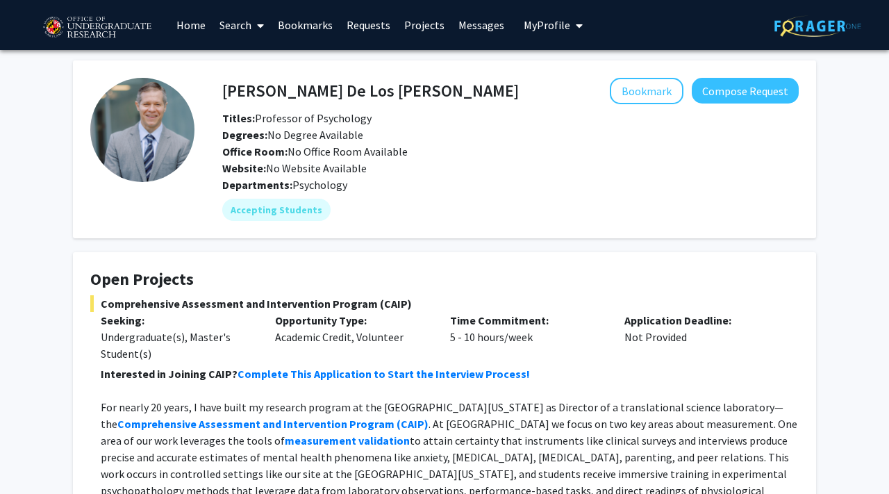
click at [194, 32] on link "Home" at bounding box center [190, 25] width 43 height 49
